Goal: Book appointment/travel/reservation

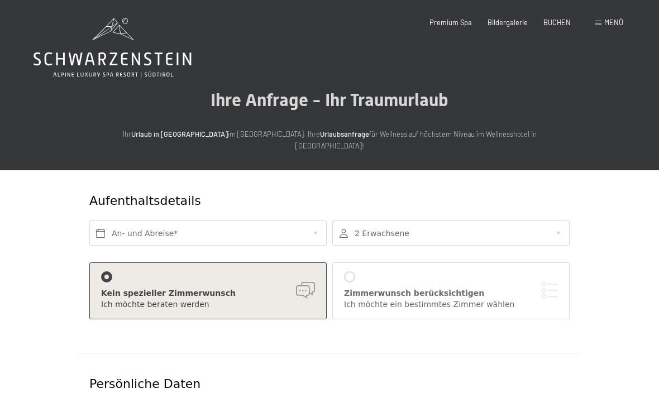
click at [556, 18] on div "Buchen Anfragen Premium Spa Bildergalerie BUCHEN Menü DE IT EN Gutschein Bilder…" at bounding box center [511, 23] width 226 height 10
click at [560, 26] on div "BUCHEN" at bounding box center [556, 23] width 27 height 10
click at [558, 22] on span "BUCHEN" at bounding box center [556, 22] width 27 height 9
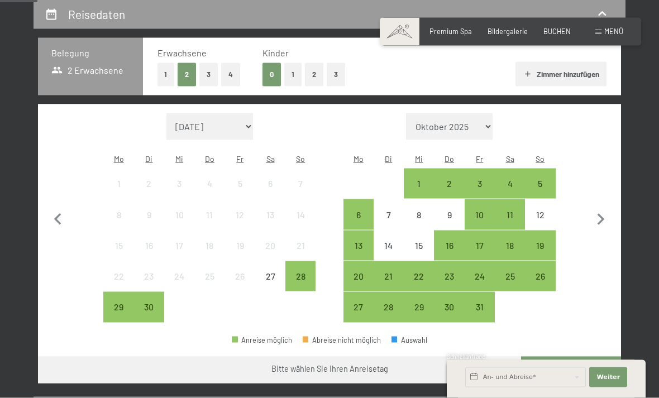
click at [604, 218] on icon "button" at bounding box center [600, 219] width 23 height 23
select select "[DATE]"
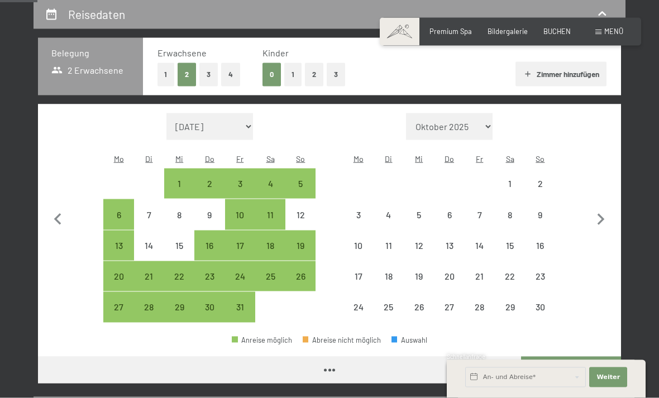
scroll to position [215, 0]
click at [604, 218] on icon "button" at bounding box center [600, 219] width 23 height 23
select select "[DATE]"
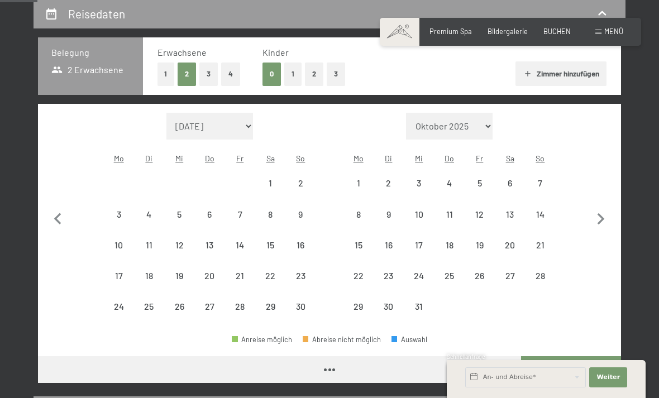
click at [604, 219] on icon "button" at bounding box center [600, 219] width 23 height 23
select select "[DATE]"
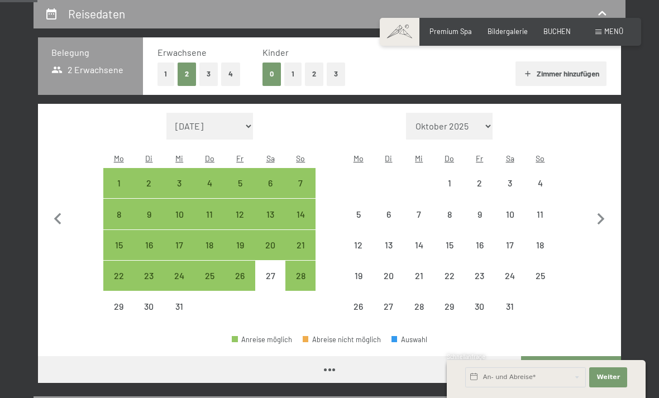
click at [601, 212] on icon "button" at bounding box center [600, 219] width 23 height 23
select select "[DATE]"
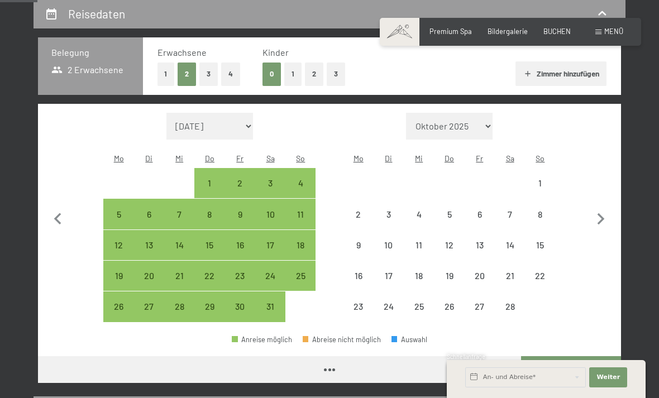
click at [601, 213] on icon "button" at bounding box center [601, 219] width 7 height 12
select select "[DATE]"
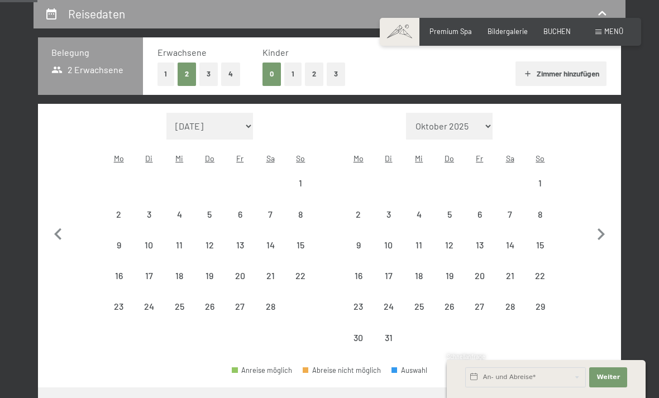
select select "[DATE]"
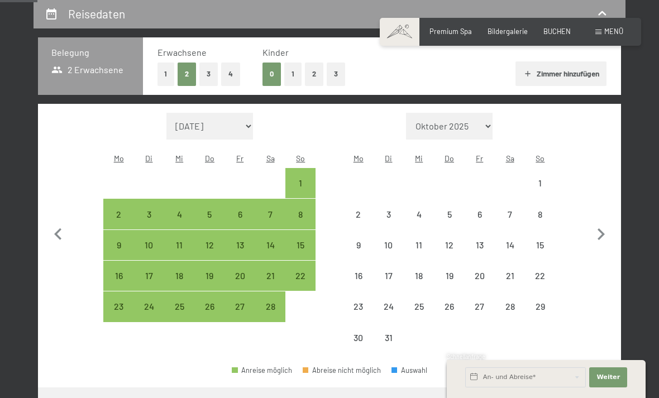
click at [598, 223] on icon "button" at bounding box center [600, 234] width 23 height 23
select select "[DATE]"
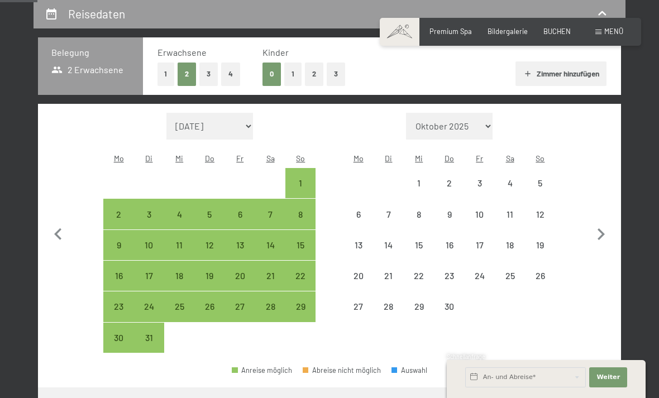
click at [609, 223] on icon "button" at bounding box center [600, 234] width 23 height 23
select select "[DATE]"
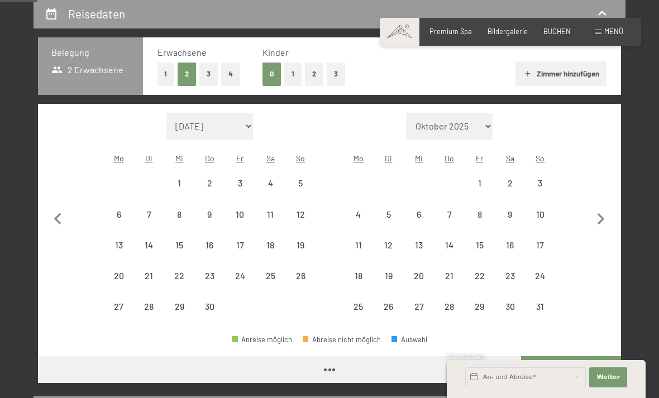
select select "[DATE]"
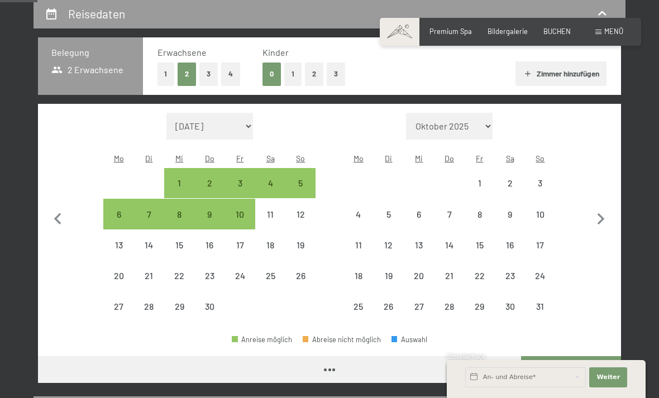
click at [598, 219] on icon "button" at bounding box center [600, 219] width 23 height 23
select select "[DATE]"
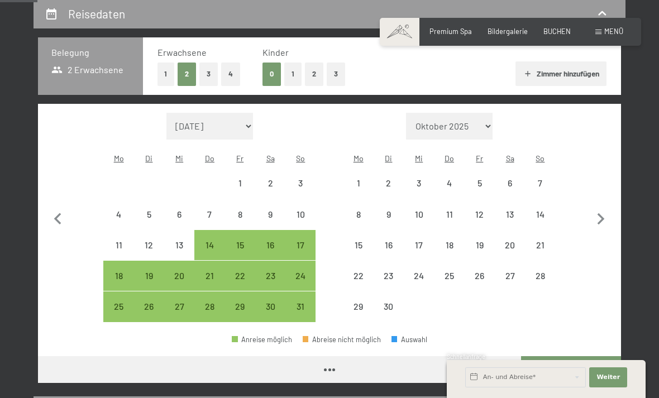
select select "[DATE]"
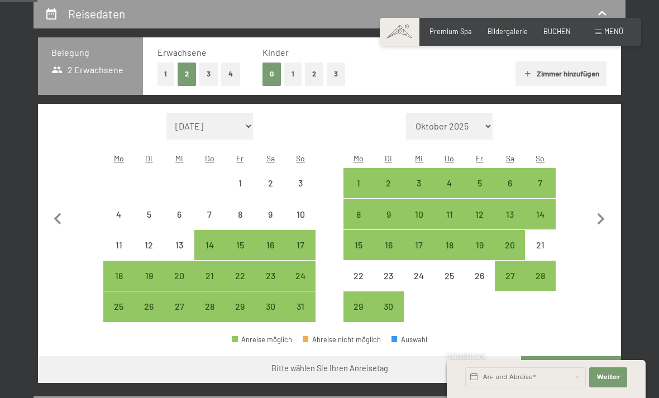
click at [518, 179] on div "6" at bounding box center [510, 193] width 28 height 28
select select "[DATE]"
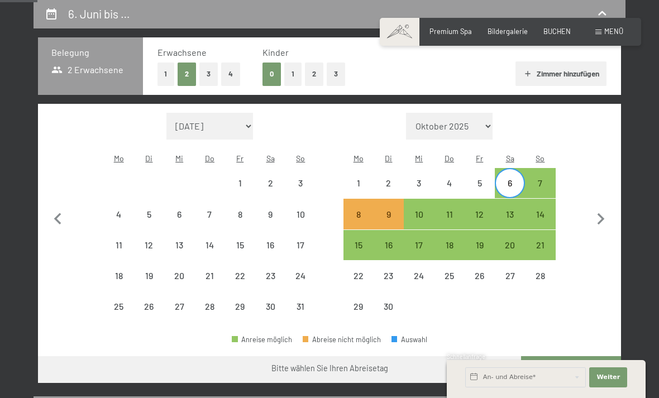
click at [545, 210] on div "14" at bounding box center [540, 224] width 28 height 28
select select "[DATE]"
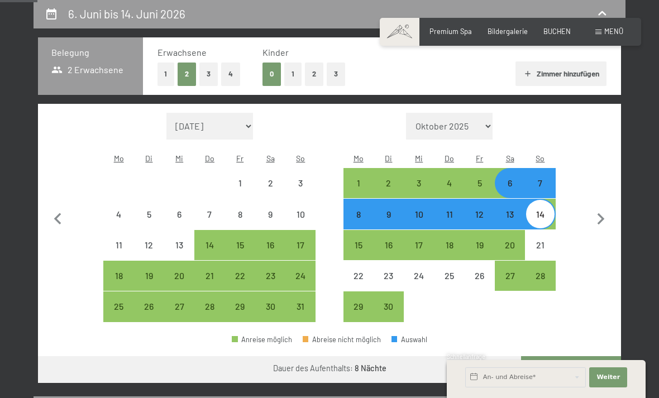
click at [585, 356] on button "Weiter zu „Zimmer“" at bounding box center [571, 369] width 100 height 27
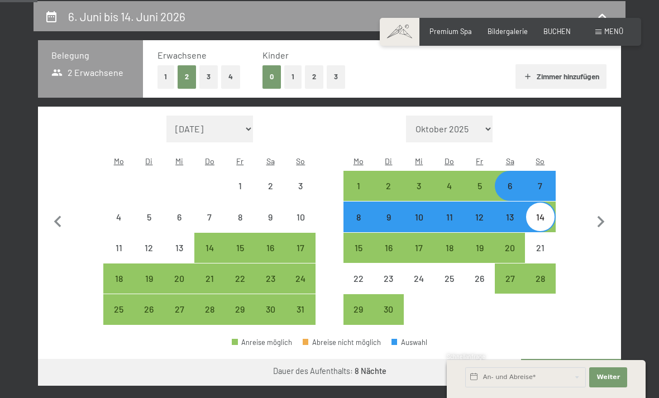
select select "[DATE]"
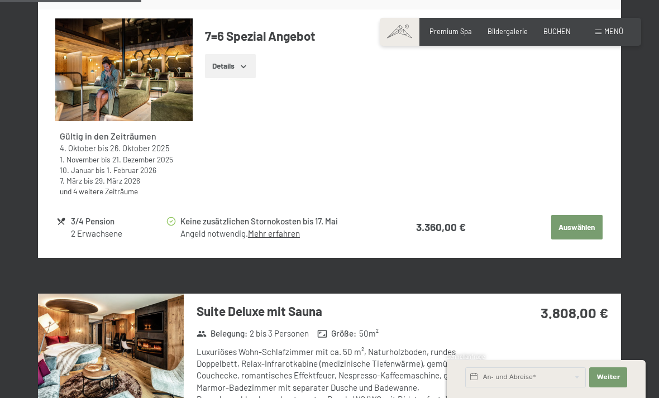
scroll to position [1020, 0]
click at [584, 216] on button "Auswählen" at bounding box center [576, 228] width 51 height 25
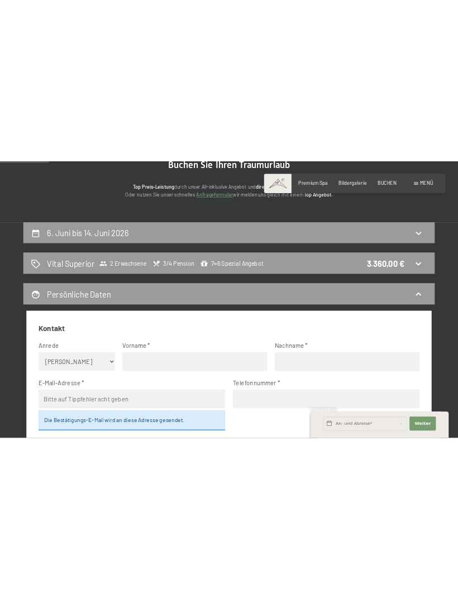
scroll to position [0, 0]
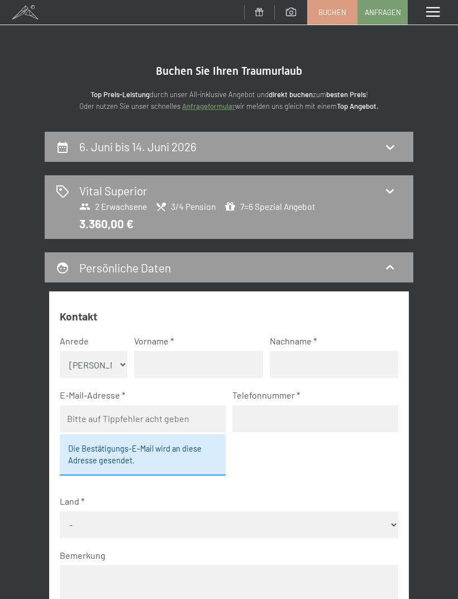
click at [393, 147] on icon at bounding box center [389, 146] width 13 height 13
select select "[DATE]"
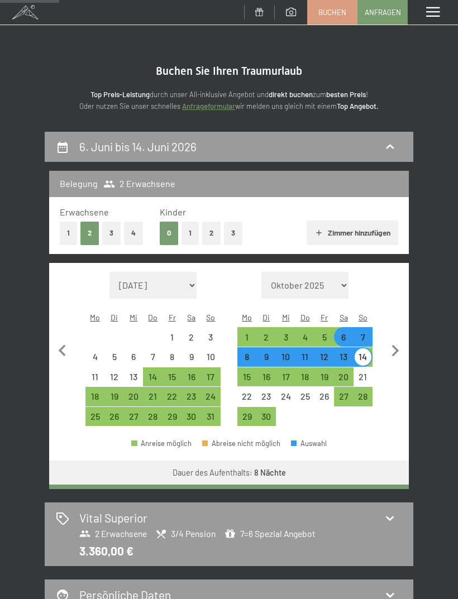
scroll to position [131, 0]
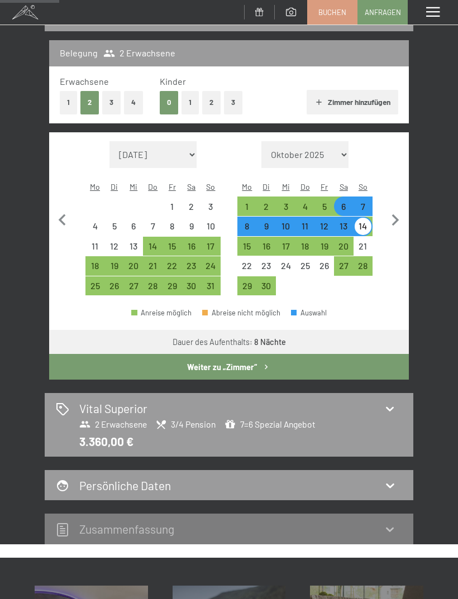
click at [351, 202] on div "6" at bounding box center [343, 210] width 17 height 17
select select "[DATE]"
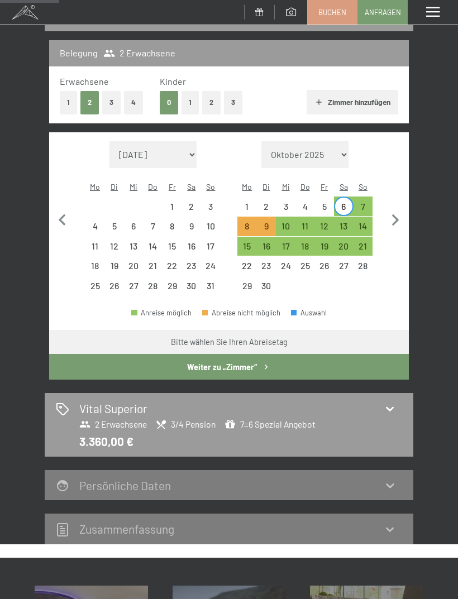
click at [371, 222] on div "14" at bounding box center [363, 230] width 17 height 17
select select "[DATE]"
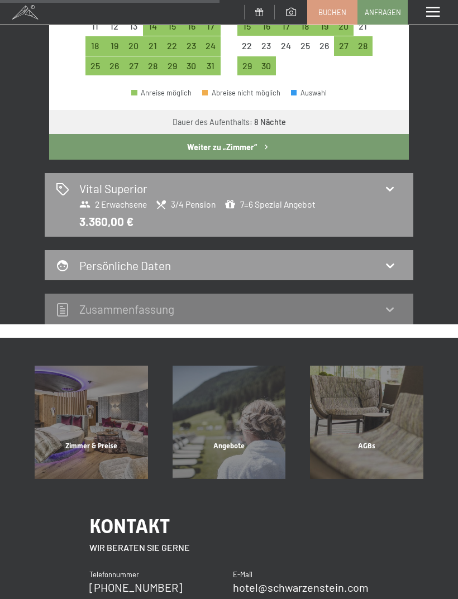
scroll to position [351, 0]
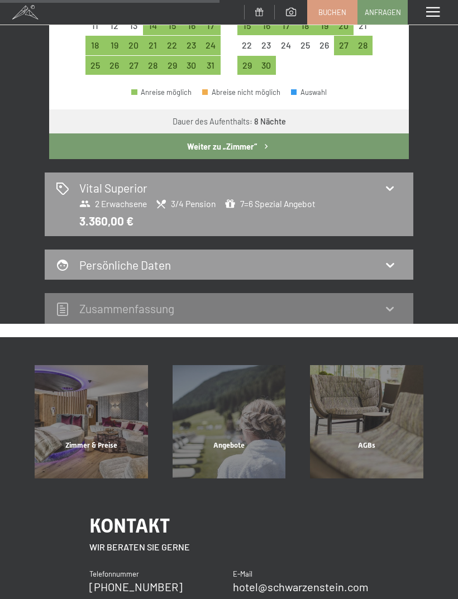
click at [407, 201] on div "Vital Superior 2 Erwachsene 3/4 Pension 7=6 Spezial Angebot 3.360,00 €" at bounding box center [229, 204] width 369 height 63
select select "[DATE]"
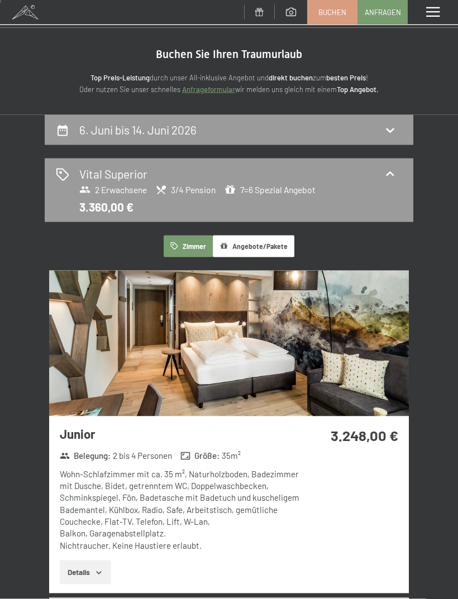
scroll to position [0, 0]
